Goal: Transaction & Acquisition: Obtain resource

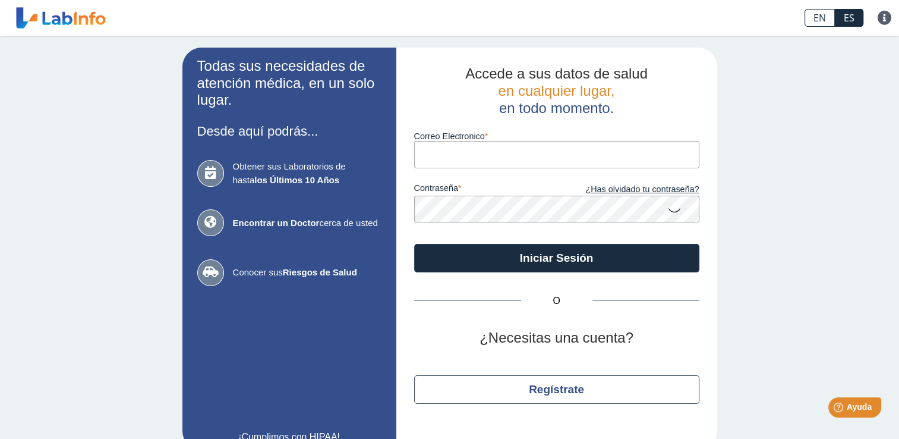
click at [564, 150] on input "Correo Electronico" at bounding box center [556, 154] width 285 height 27
click at [776, 219] on div "Todas sus necesidades de atención médica, en un solo lugar. Desde aquí podrás..…" at bounding box center [449, 249] width 899 height 426
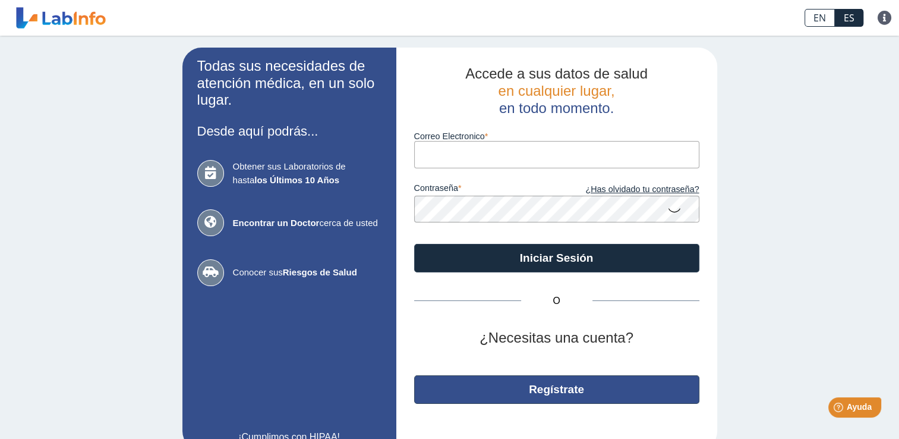
click at [556, 386] on button "Regístrate" at bounding box center [556, 389] width 285 height 29
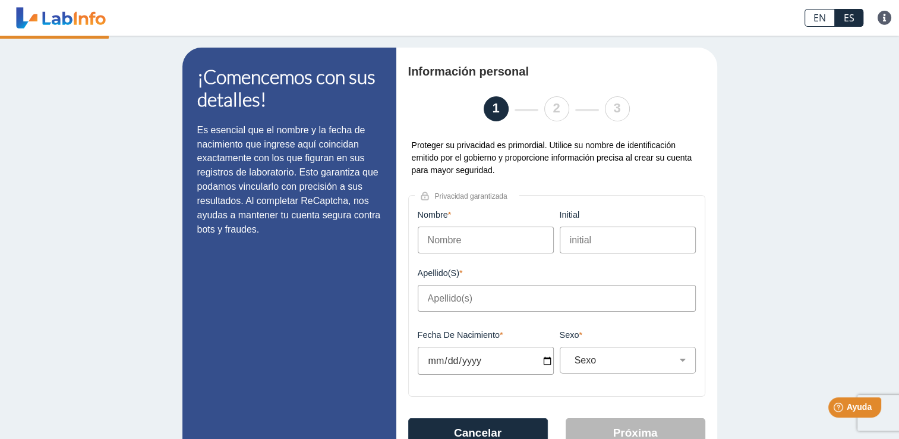
click at [504, 235] on input "Nombre" at bounding box center [486, 239] width 136 height 27
type input "Angel"
type input "F"
type input "[PERSON_NAME]"
click at [447, 365] on input "Fecha de Nacimiento" at bounding box center [486, 360] width 136 height 28
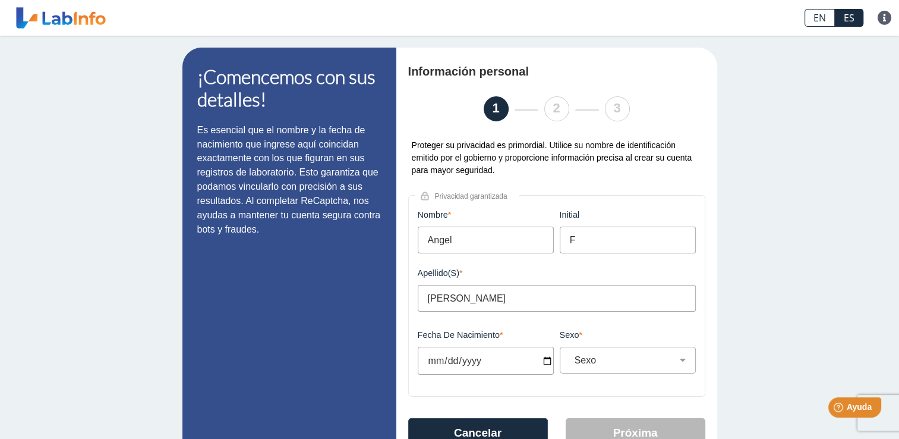
click at [539, 366] on input "Fecha de Nacimiento" at bounding box center [486, 360] width 136 height 28
type input "[DATE]"
select select
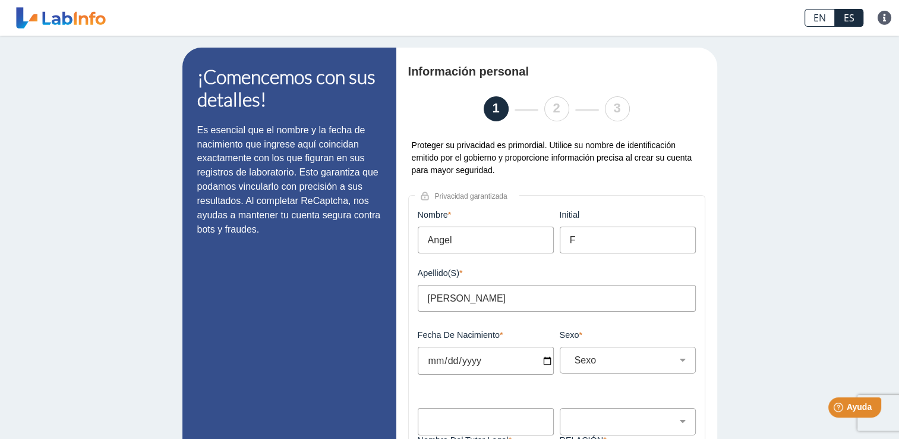
click at [492, 367] on input "[DATE]" at bounding box center [486, 360] width 136 height 28
click at [487, 365] on input "[DATE]" at bounding box center [486, 360] width 136 height 28
click at [474, 365] on input "[DATE]" at bounding box center [486, 360] width 136 height 28
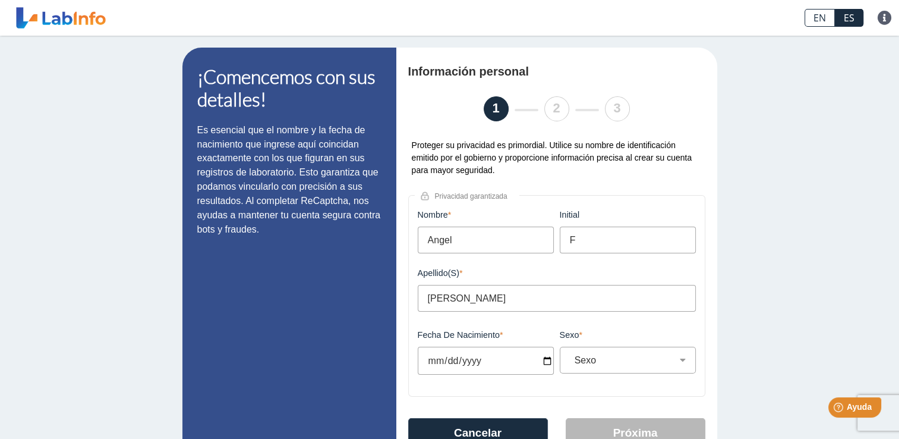
click at [431, 363] on input "[DATE]" at bounding box center [486, 360] width 136 height 28
click at [445, 367] on input "[DATE]" at bounding box center [486, 360] width 136 height 28
type input "[DATE]"
click at [594, 357] on select "Sexo Masculino Femenino" at bounding box center [632, 359] width 125 height 11
select select "M"
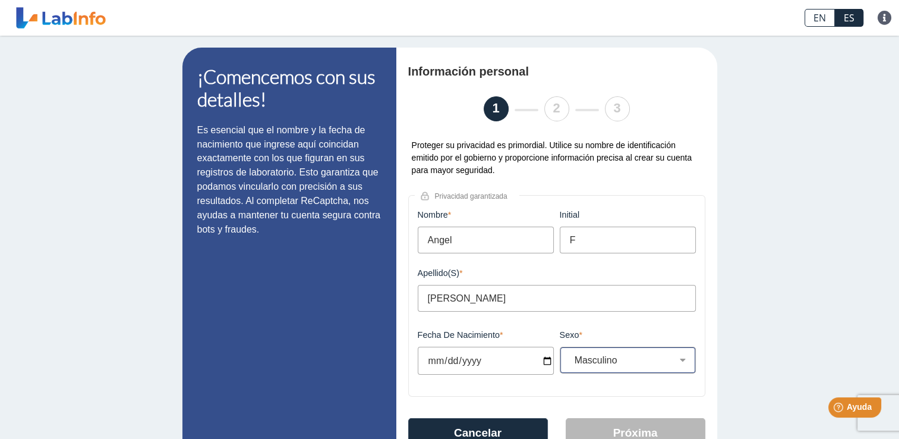
click at [570, 357] on select "Sexo Masculino Femenino" at bounding box center [632, 359] width 125 height 11
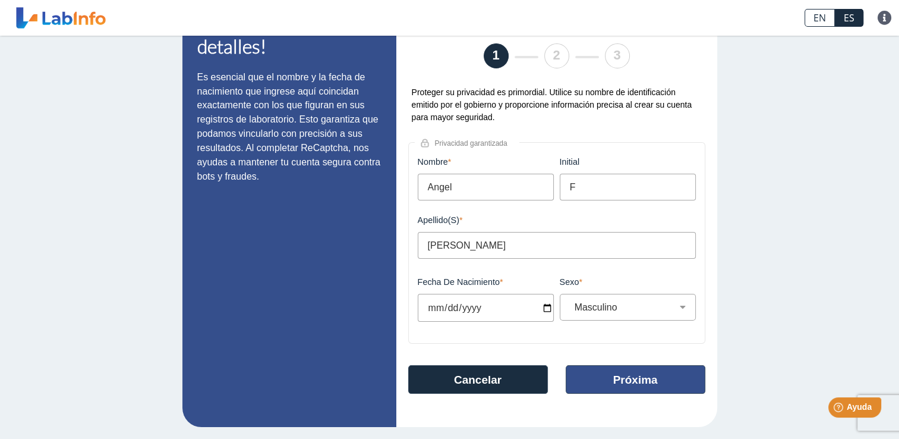
click at [625, 382] on button "Próxima" at bounding box center [636, 379] width 140 height 29
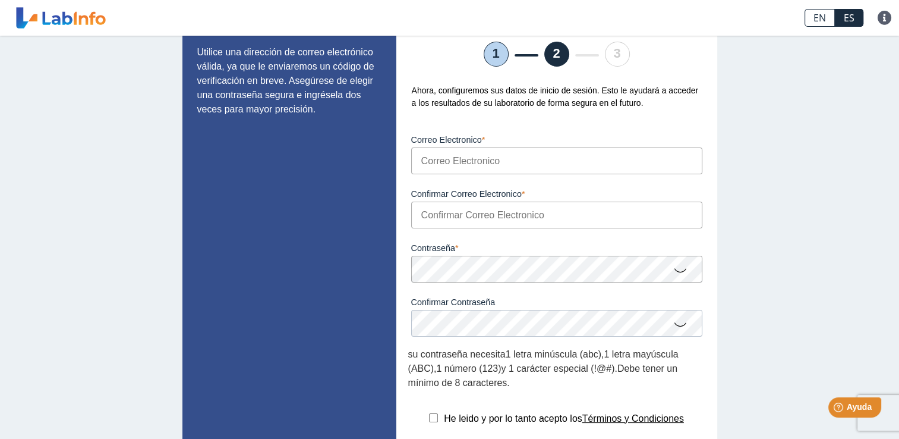
click at [636, 158] on input "Correo Electronico" at bounding box center [556, 160] width 291 height 27
type input "[EMAIL_ADDRESS][DOMAIN_NAME]"
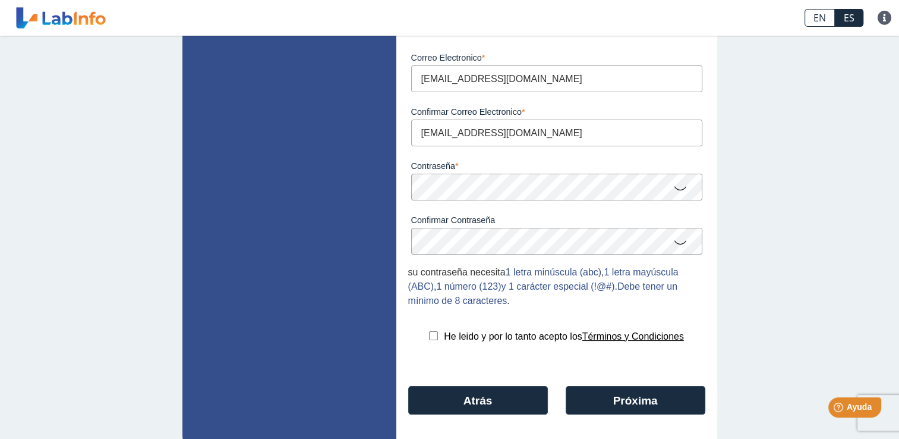
scroll to position [168, 0]
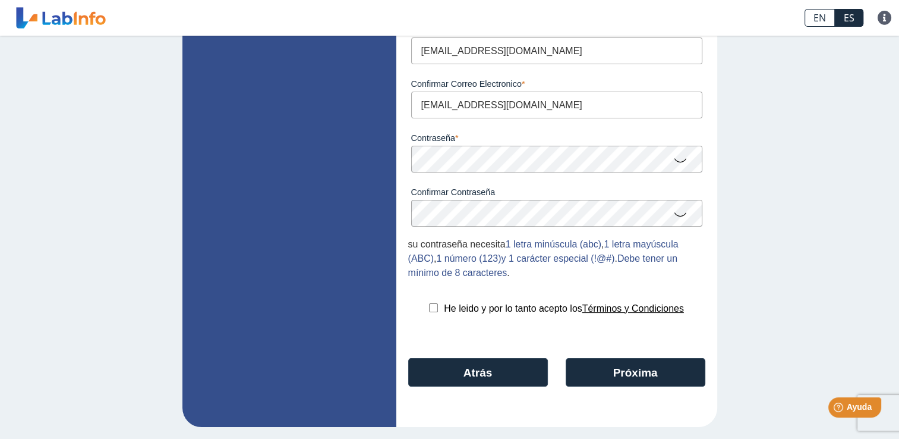
click at [429, 309] on input "checkbox" at bounding box center [433, 307] width 9 height 9
checkbox input "true"
click at [610, 371] on button "Próxima" at bounding box center [636, 372] width 140 height 29
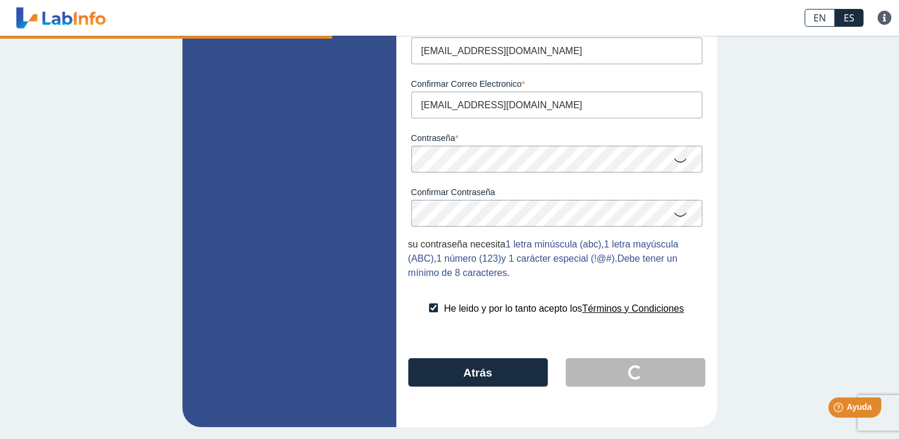
scroll to position [0, 0]
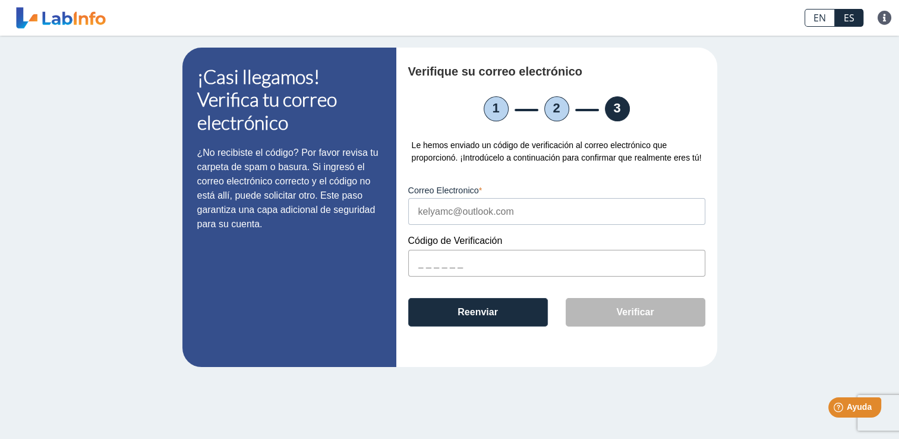
click at [529, 267] on input "text" at bounding box center [556, 263] width 297 height 27
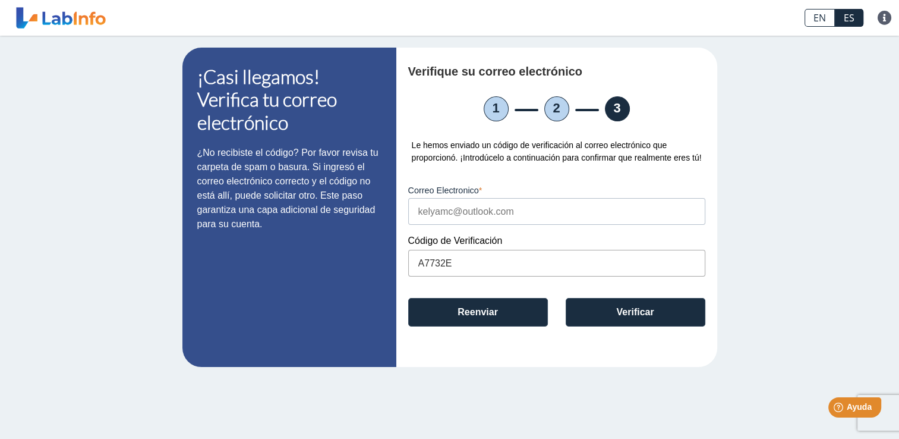
type input "A7732E"
click at [627, 318] on button "Verificar" at bounding box center [636, 312] width 140 height 29
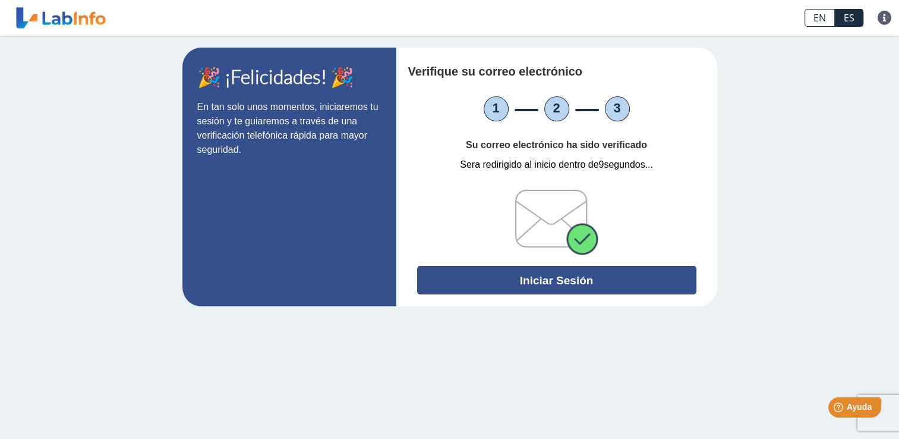
click at [559, 286] on button "Iniciar Sesión" at bounding box center [556, 280] width 279 height 29
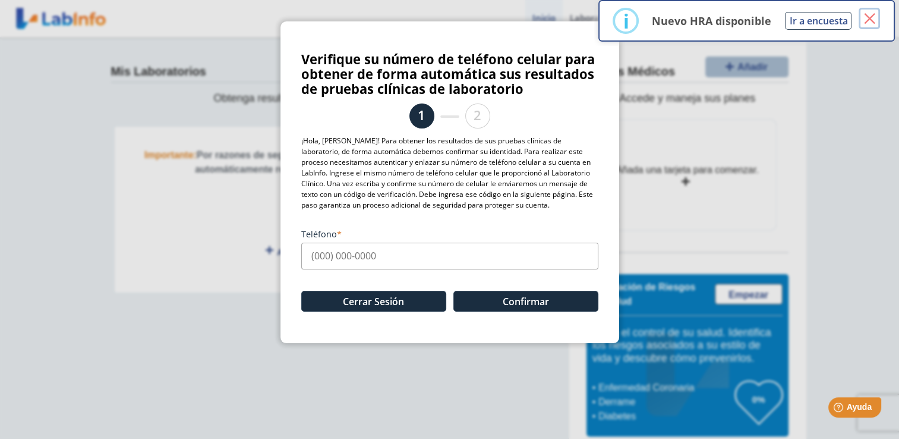
click at [870, 20] on button "×" at bounding box center [869, 18] width 21 height 21
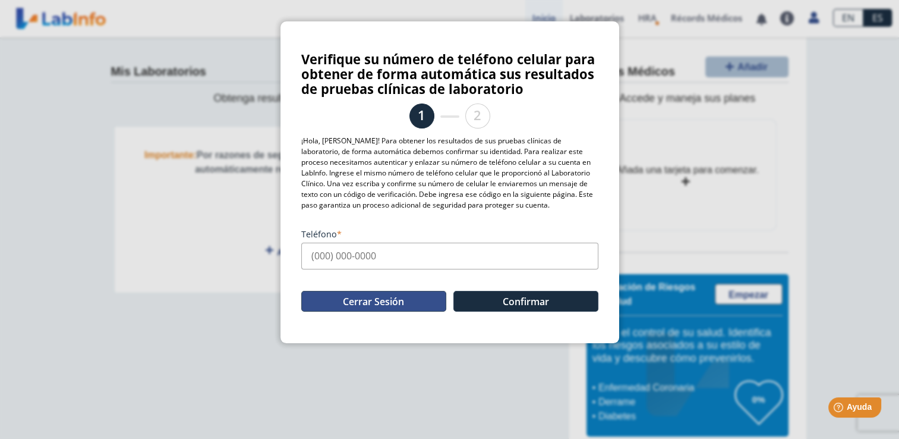
click at [409, 305] on button "Cerrar Sesión" at bounding box center [373, 301] width 145 height 21
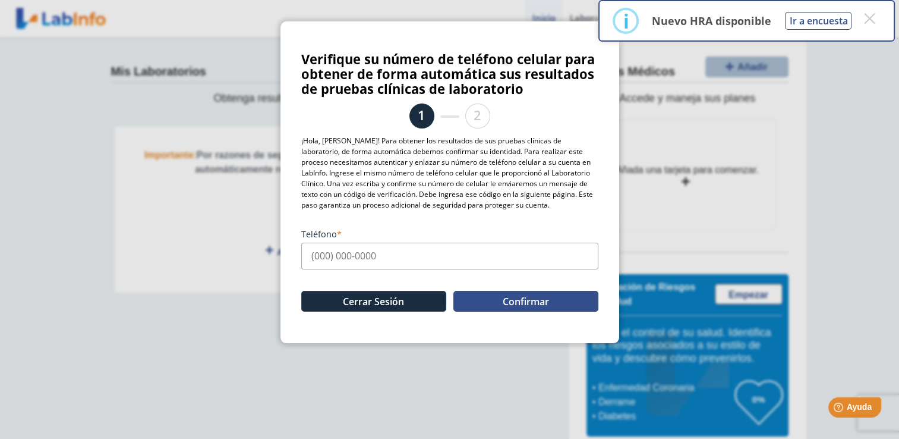
click at [513, 304] on button "Confirmar" at bounding box center [525, 301] width 145 height 21
click at [367, 259] on input "Teléfono" at bounding box center [449, 255] width 297 height 27
click at [532, 280] on div "Cerrar Sesión Confirmar" at bounding box center [449, 295] width 297 height 53
click at [516, 307] on button "Confirmar" at bounding box center [525, 301] width 145 height 21
click at [412, 259] on input "(111) 111-1111" at bounding box center [449, 255] width 297 height 27
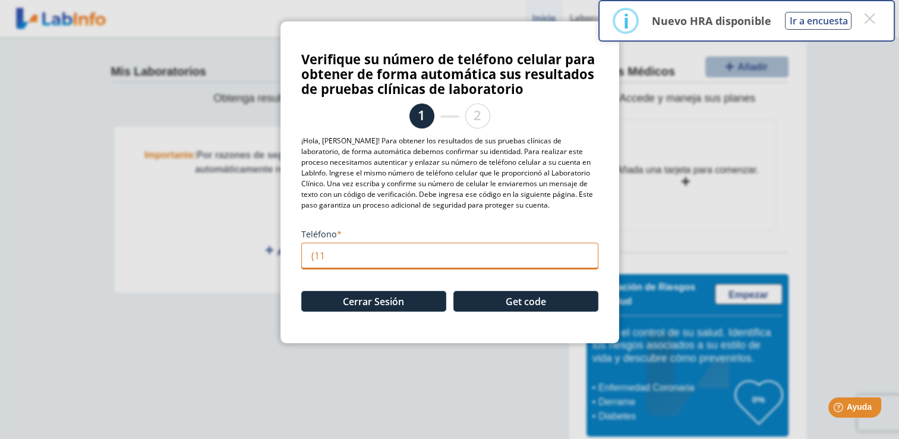
type input "(1"
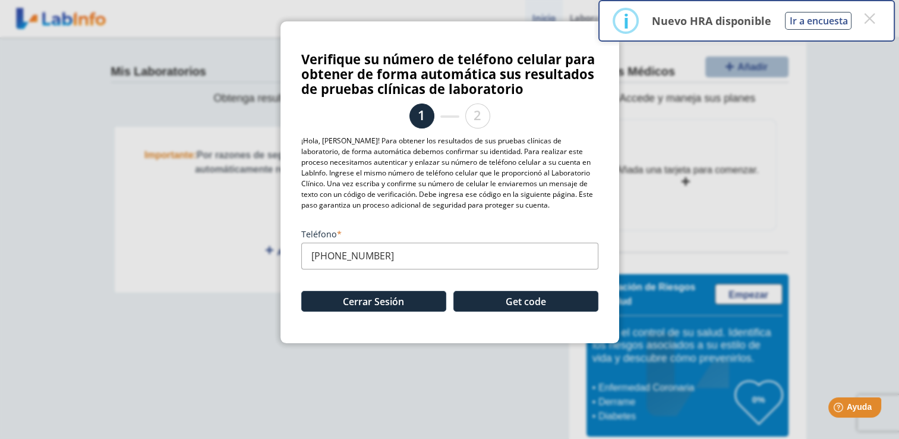
type input "[PHONE_NUMBER]"
click at [513, 300] on button "Get code" at bounding box center [525, 301] width 145 height 21
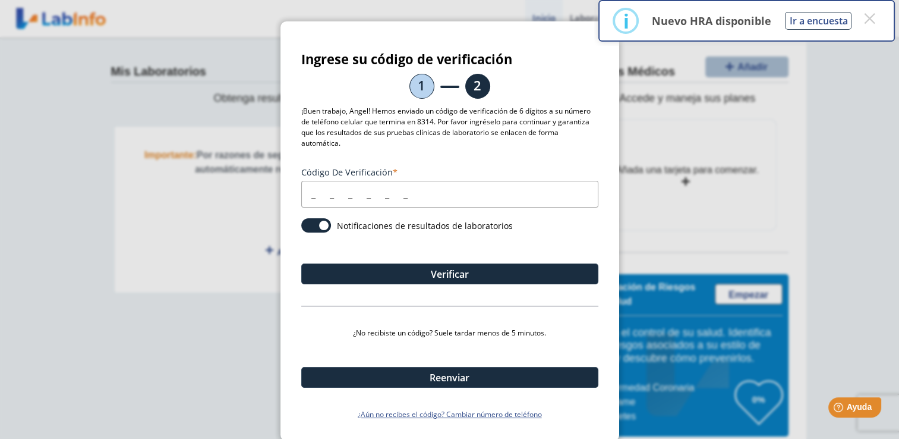
click at [358, 194] on input "Código de verificación" at bounding box center [449, 194] width 297 height 27
type input "738624"
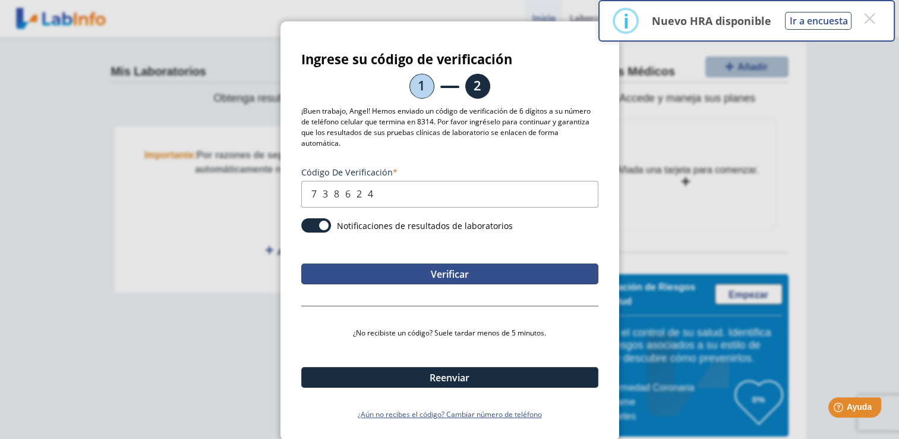
click at [475, 278] on button "Verificar" at bounding box center [449, 273] width 297 height 21
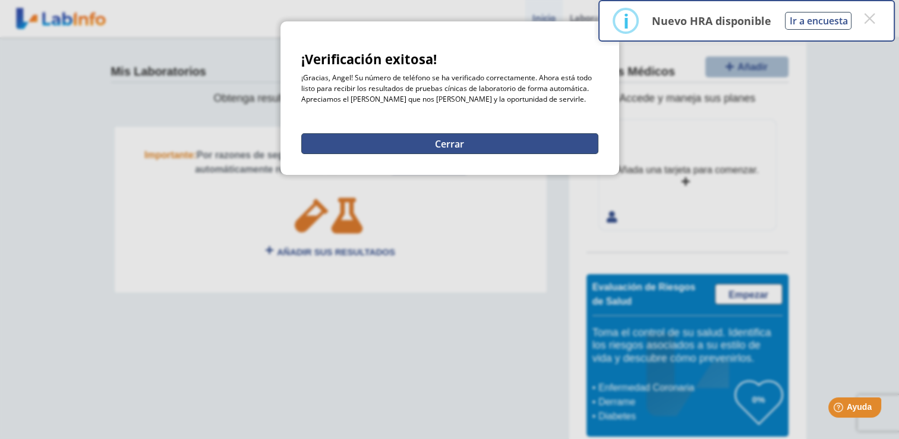
click at [464, 149] on button "Cerrar" at bounding box center [449, 143] width 297 height 21
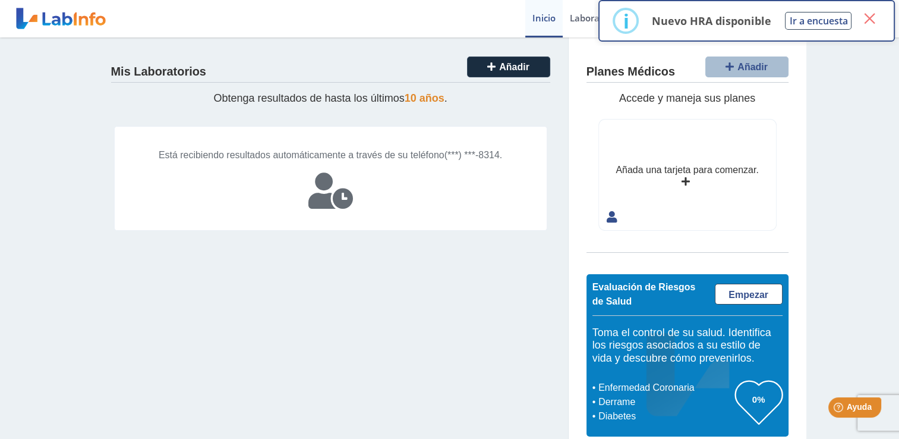
click at [874, 20] on button "×" at bounding box center [869, 18] width 21 height 21
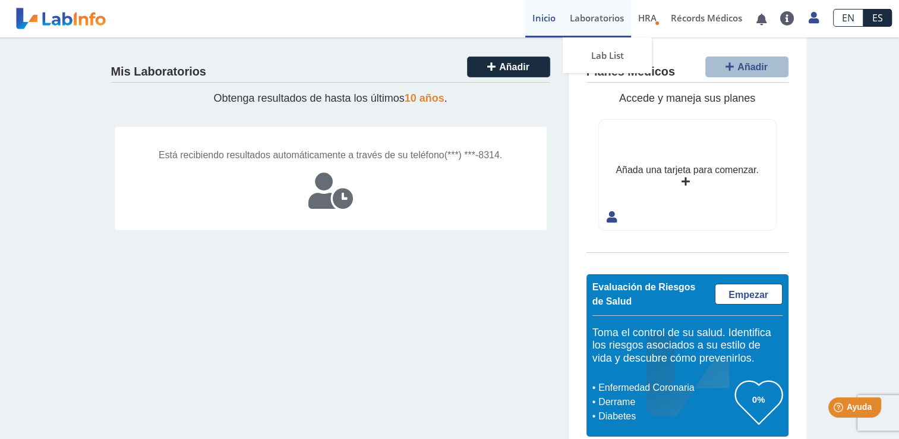
click at [584, 20] on link "Laboratorios" at bounding box center [597, 18] width 68 height 37
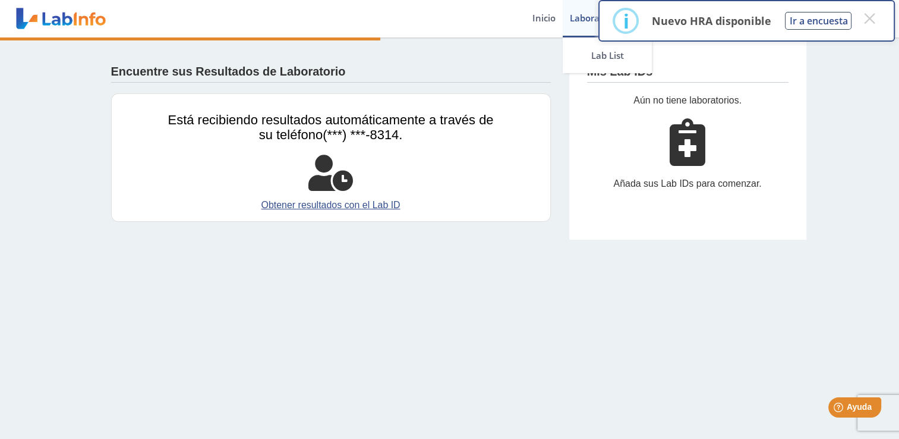
click at [387, 209] on link "Obtener resultados con el Lab ID" at bounding box center [331, 205] width 326 height 14
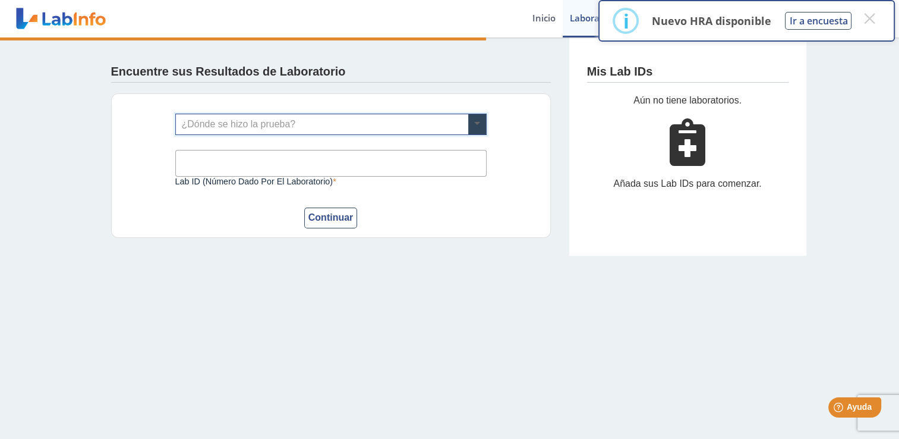
click at [477, 128] on span at bounding box center [477, 124] width 18 height 20
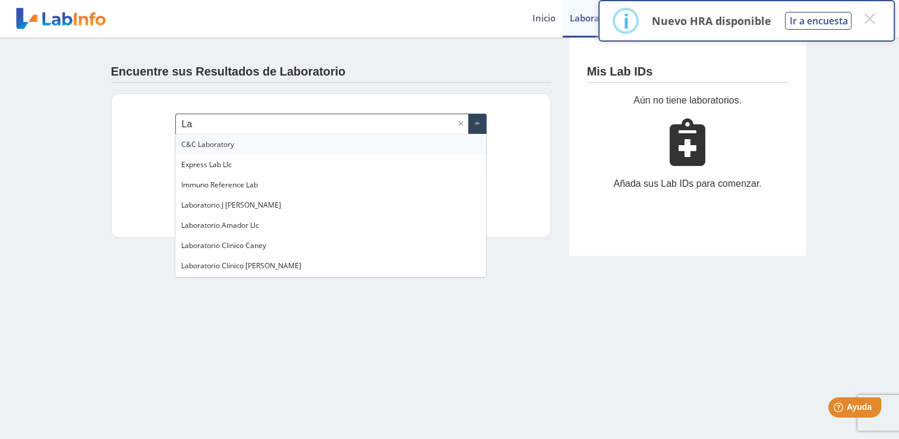
type input "L"
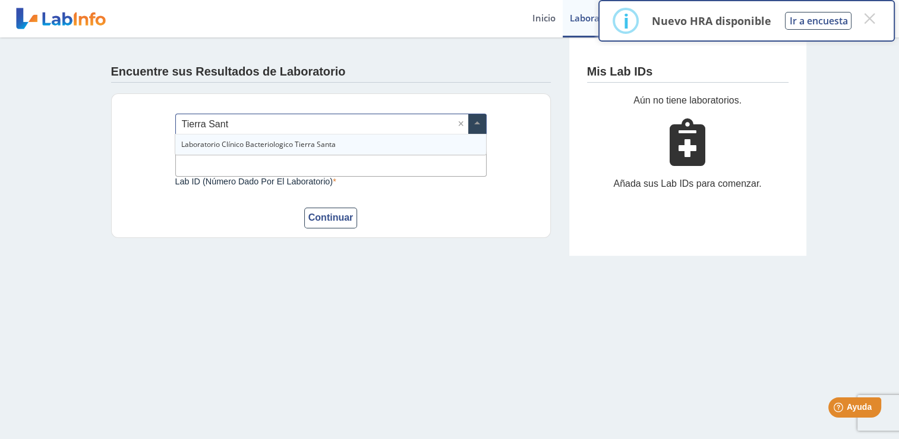
type input "[DEMOGRAPHIC_DATA]"
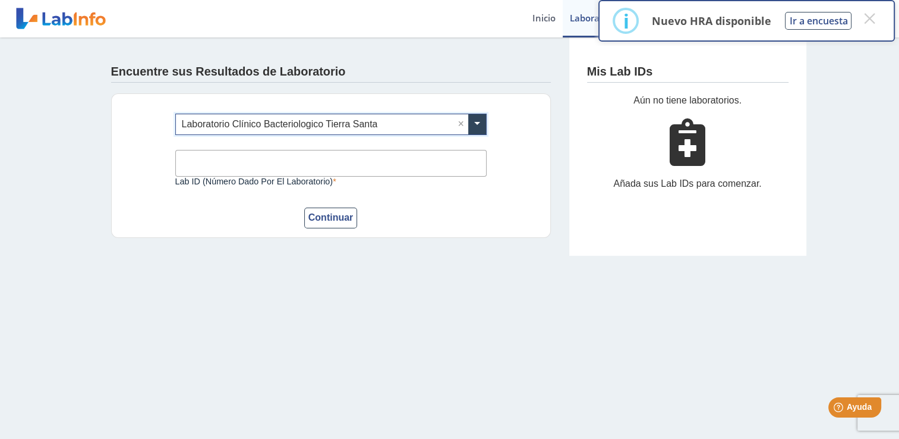
click at [319, 122] on input "text" at bounding box center [331, 124] width 310 height 20
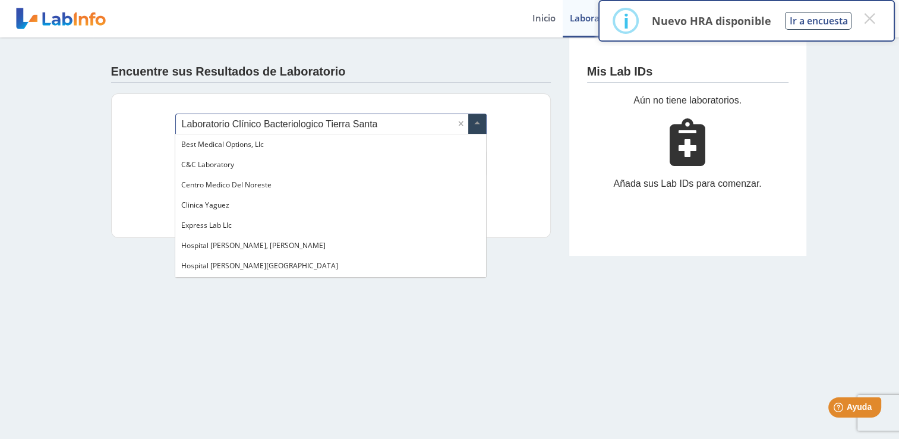
scroll to position [404, 0]
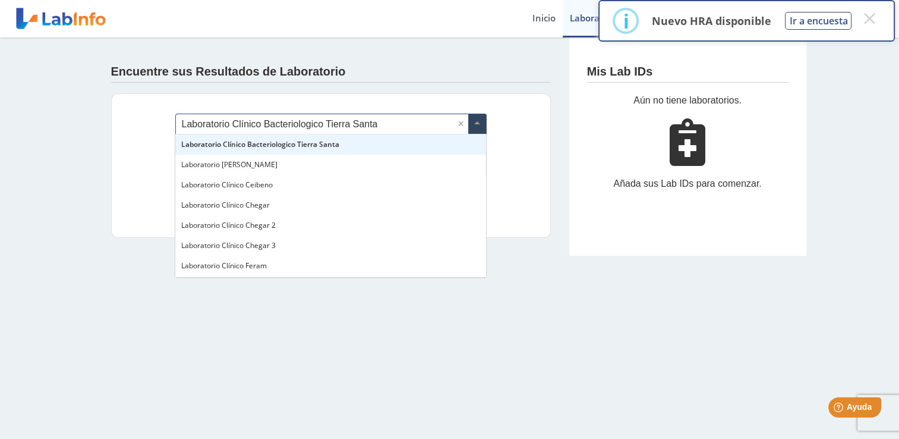
click at [340, 118] on input "text" at bounding box center [331, 124] width 310 height 20
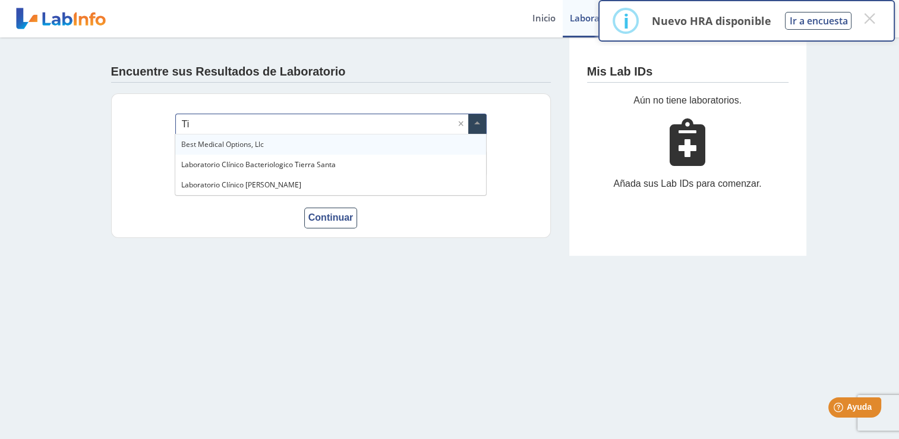
scroll to position [0, 0]
type input "[DEMOGRAPHIC_DATA]"
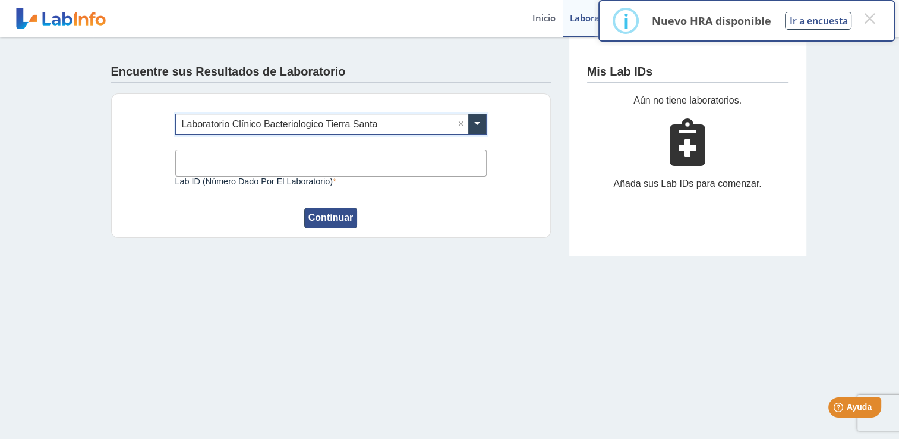
click at [316, 222] on button "Continuar" at bounding box center [330, 217] width 53 height 21
click at [356, 176] on label "Lab ID (número dado por el laboratorio)" at bounding box center [330, 181] width 311 height 10
click at [356, 176] on input "Lab ID (número dado por el laboratorio)" at bounding box center [330, 163] width 311 height 27
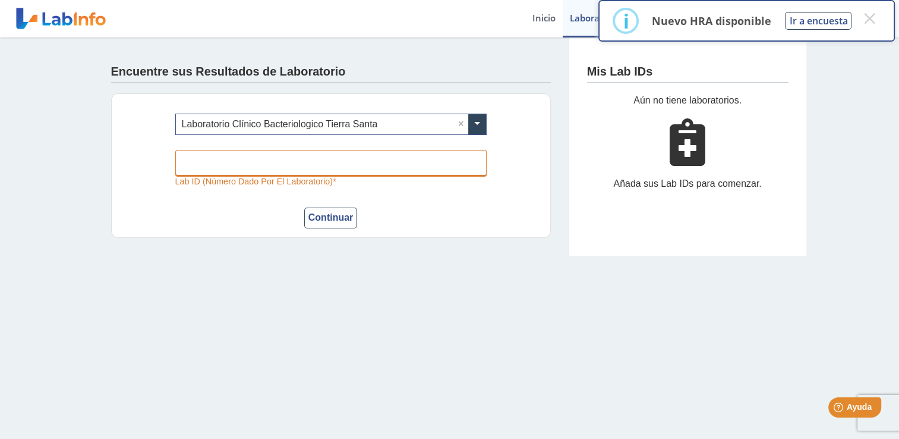
click at [352, 164] on input "Lab ID (número dado por el laboratorio)" at bounding box center [330, 163] width 311 height 27
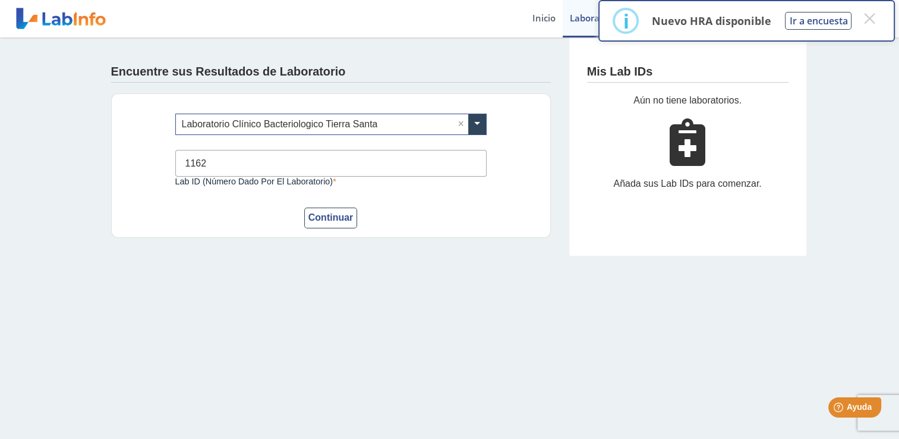
type input "1162"
click at [334, 225] on button "Continuar" at bounding box center [330, 217] width 53 height 21
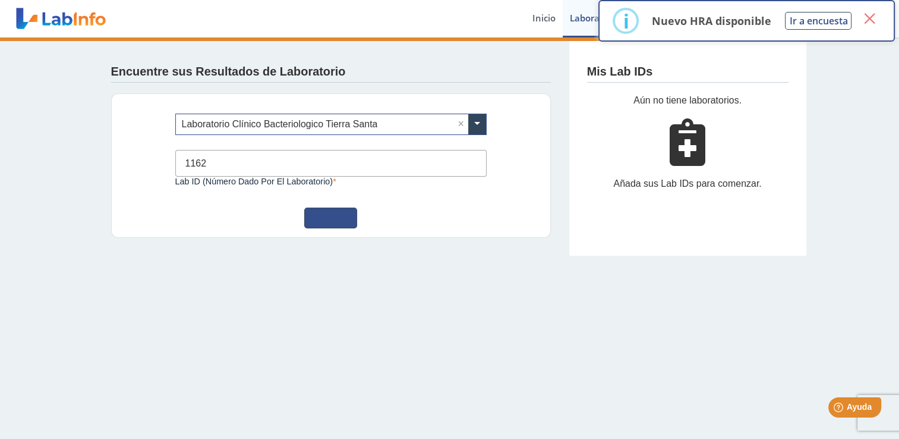
click at [863, 24] on button "×" at bounding box center [869, 18] width 21 height 21
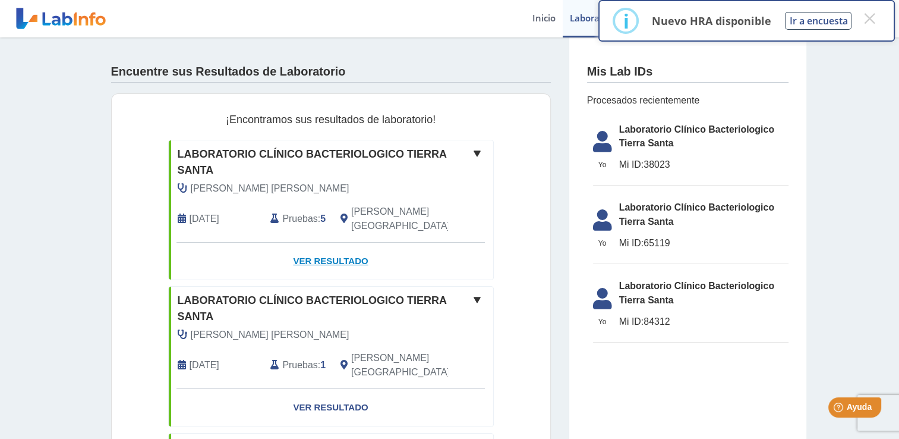
click at [347, 242] on link "Ver Resultado" at bounding box center [331, 260] width 324 height 37
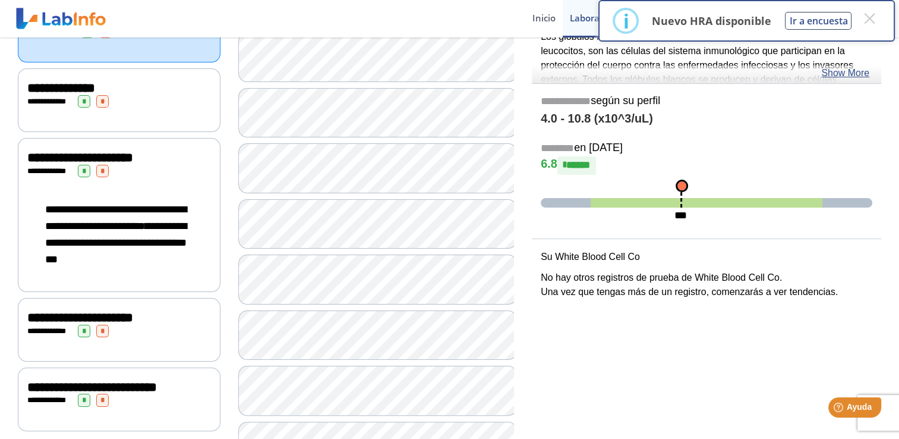
scroll to position [187, 0]
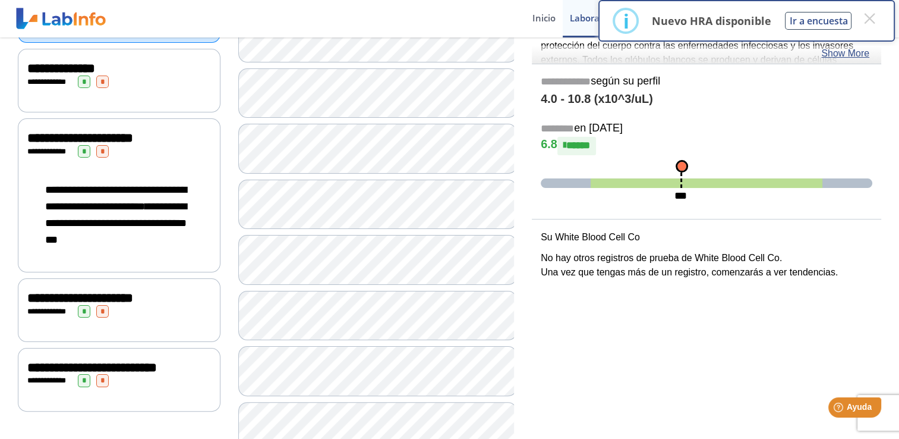
click at [133, 297] on span "**********" at bounding box center [80, 297] width 106 height 13
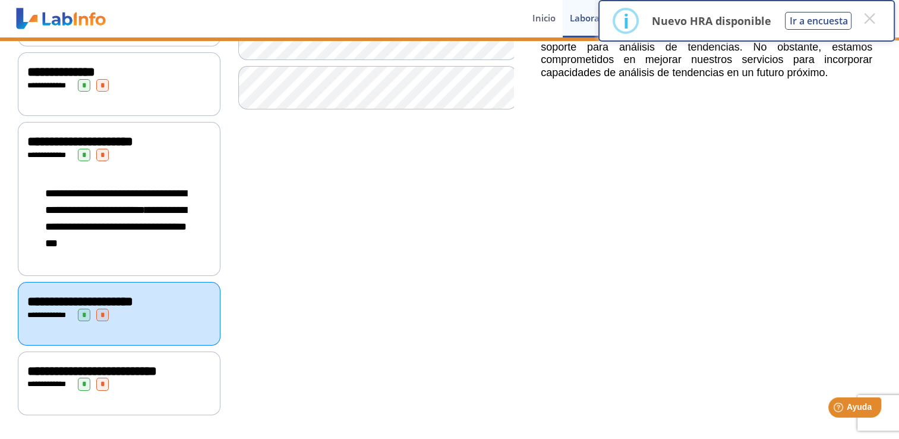
scroll to position [205, 0]
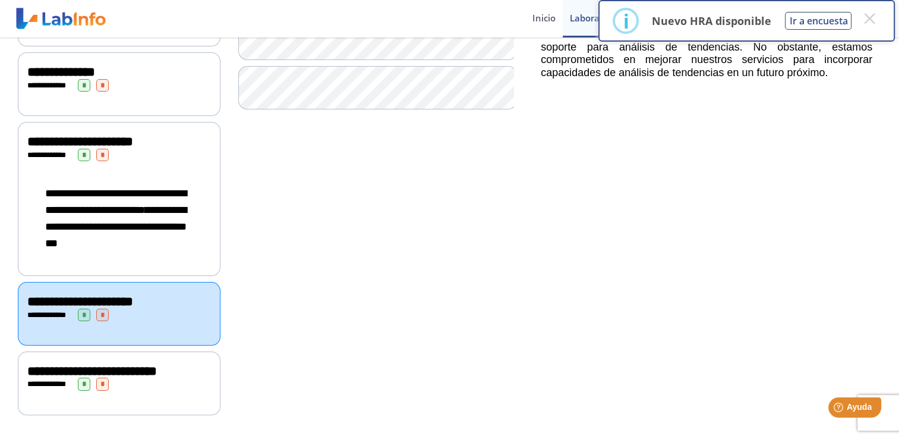
click at [165, 376] on div "**********" at bounding box center [119, 371] width 184 height 14
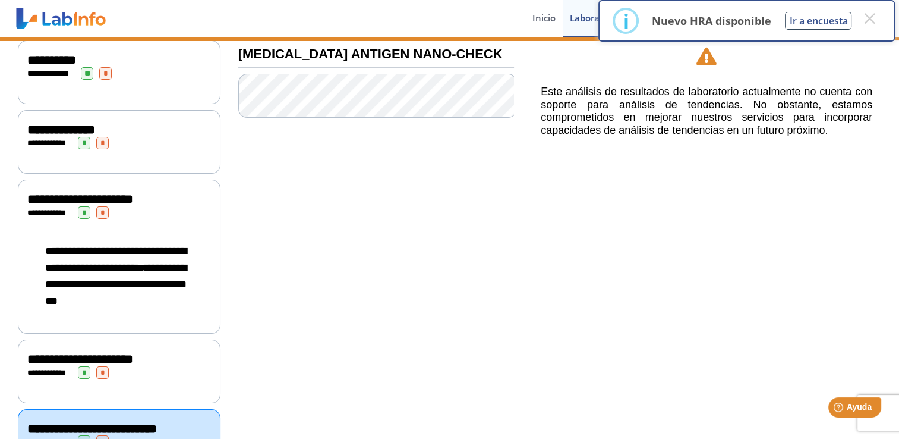
scroll to position [149, 0]
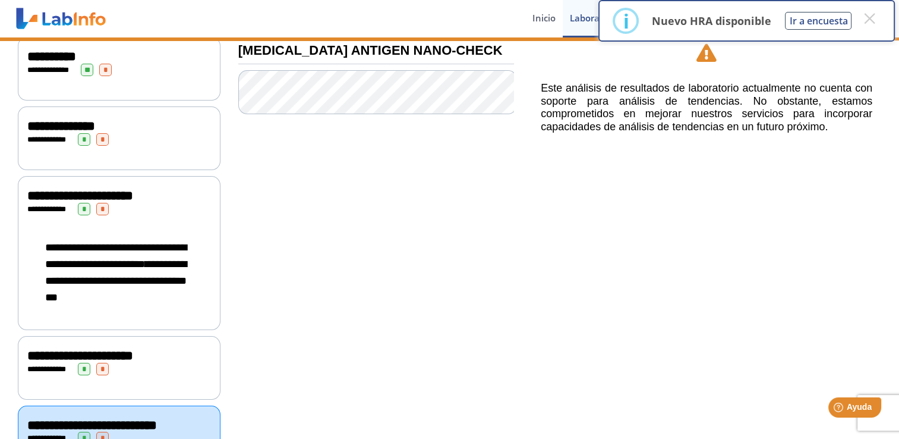
click at [166, 273] on span "**********" at bounding box center [115, 281] width 141 height 44
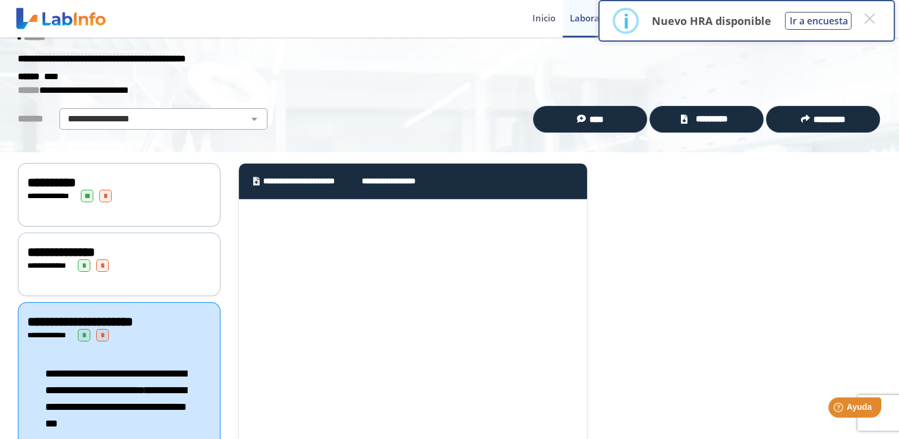
scroll to position [0, 0]
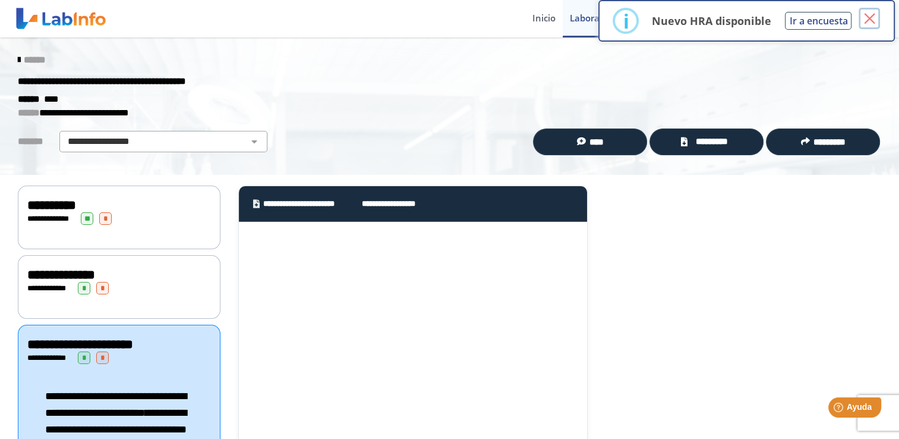
click at [874, 20] on button "×" at bounding box center [869, 18] width 21 height 21
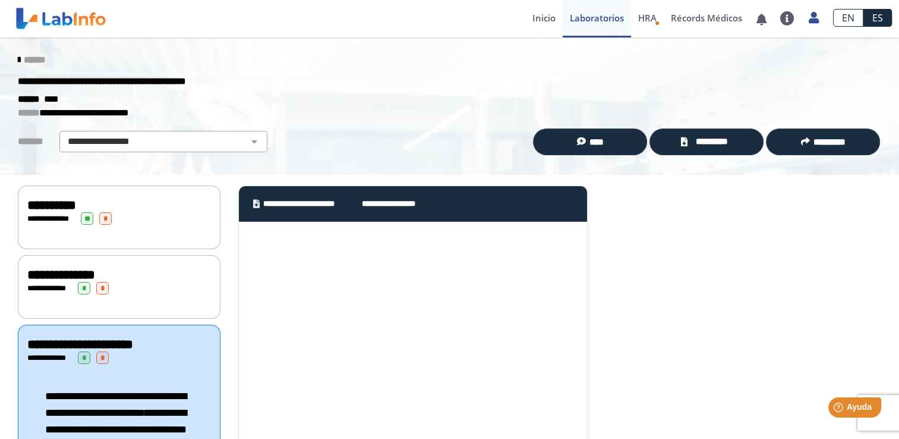
click at [143, 225] on div "**********" at bounding box center [119, 217] width 203 height 64
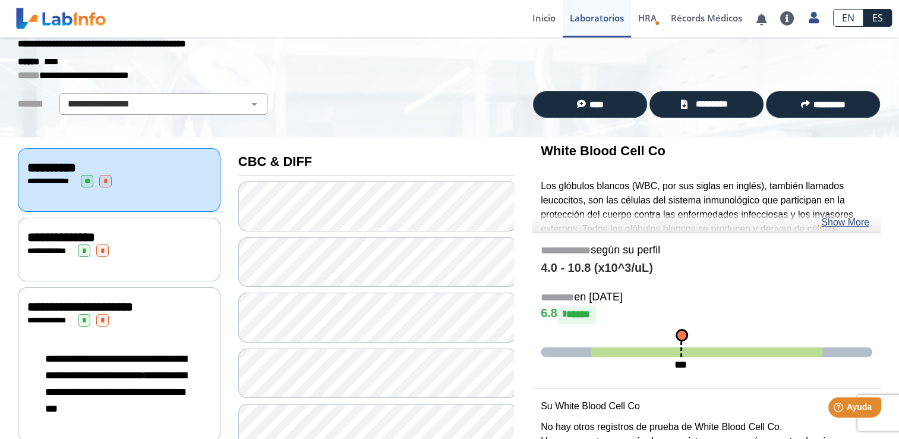
scroll to position [21, 0]
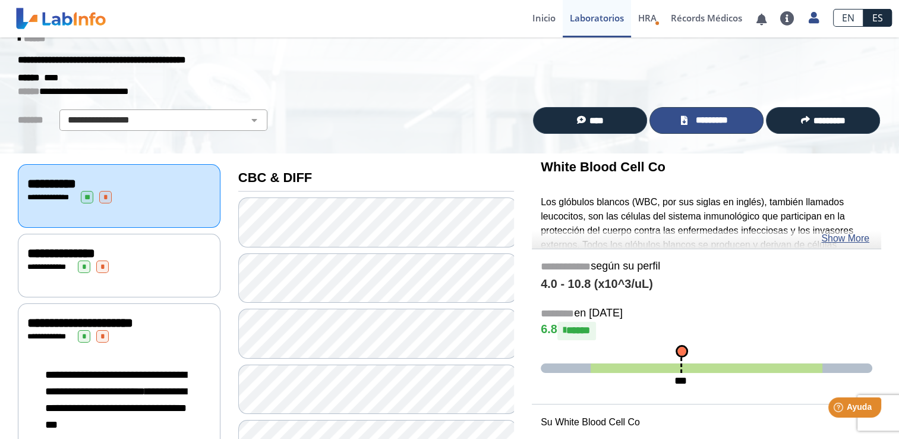
click at [701, 124] on span "*********" at bounding box center [711, 121] width 41 height 14
